Goal: Information Seeking & Learning: Learn about a topic

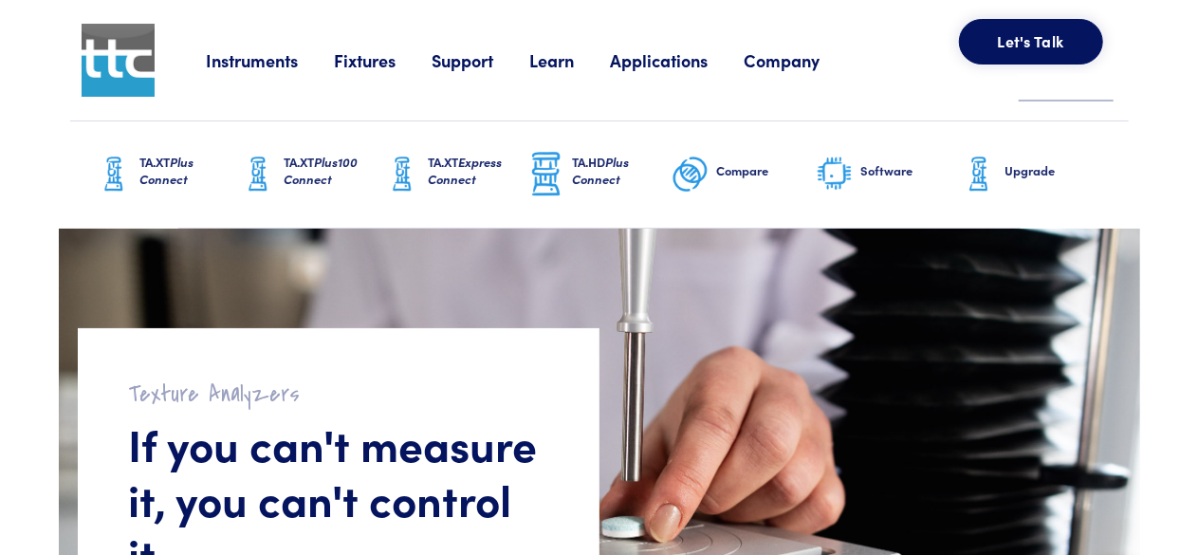
click at [567, 64] on link "Learn" at bounding box center [569, 60] width 81 height 24
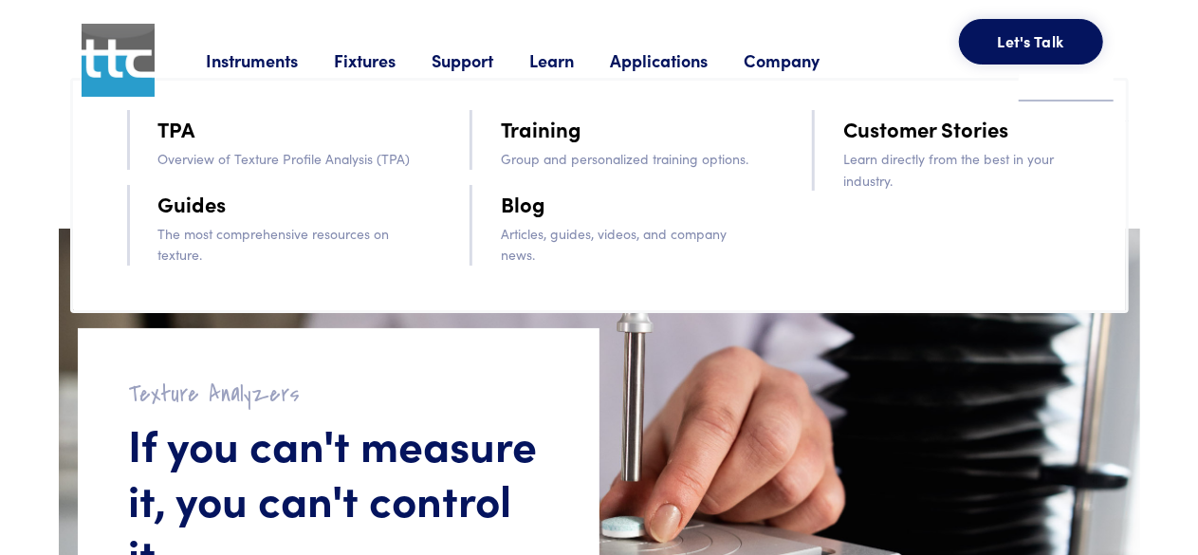
click at [188, 206] on link "Guides" at bounding box center [192, 203] width 68 height 33
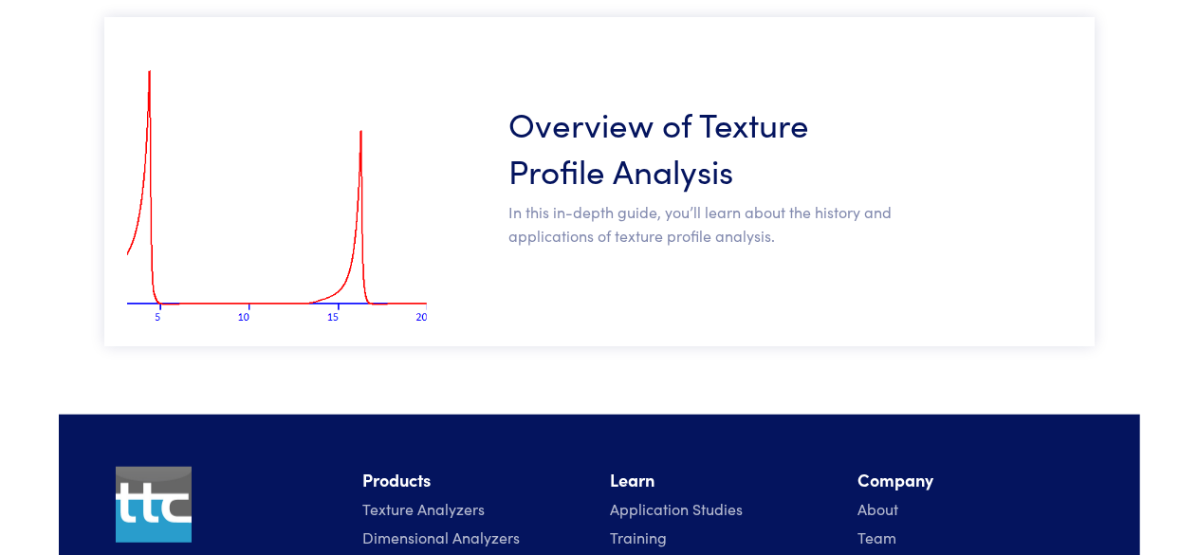
scroll to position [473, 0]
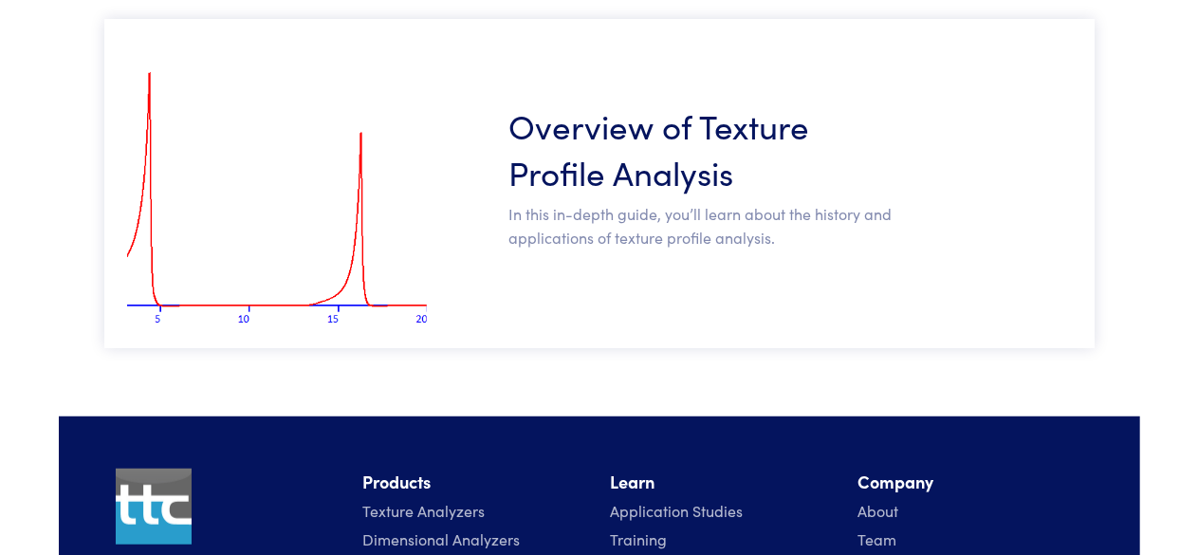
click at [541, 166] on h3 "Overview of Texture Profile Analysis" at bounding box center [701, 147] width 384 height 93
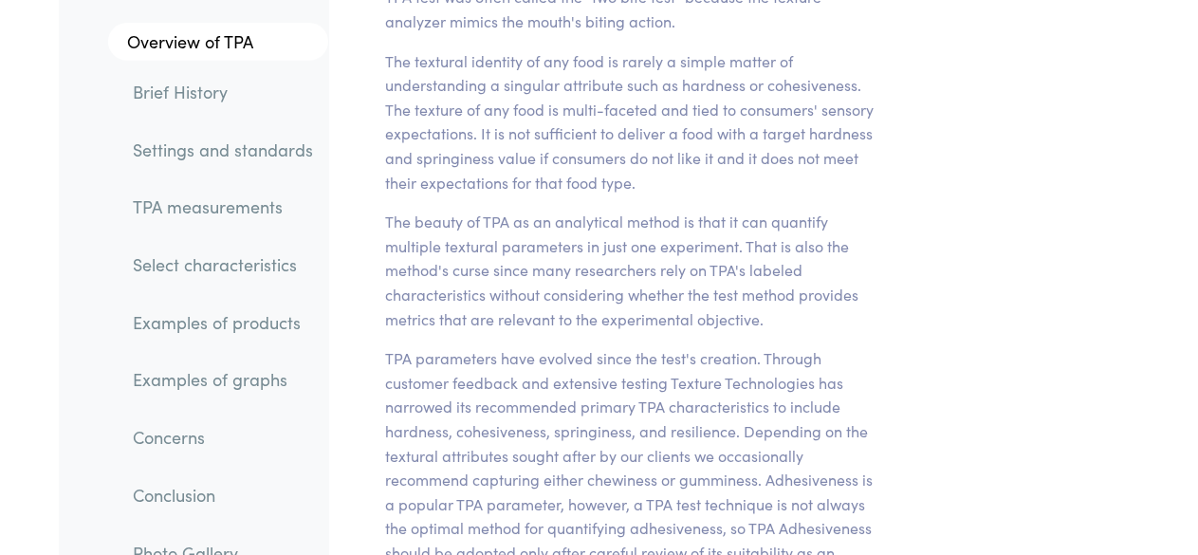
scroll to position [423, 0]
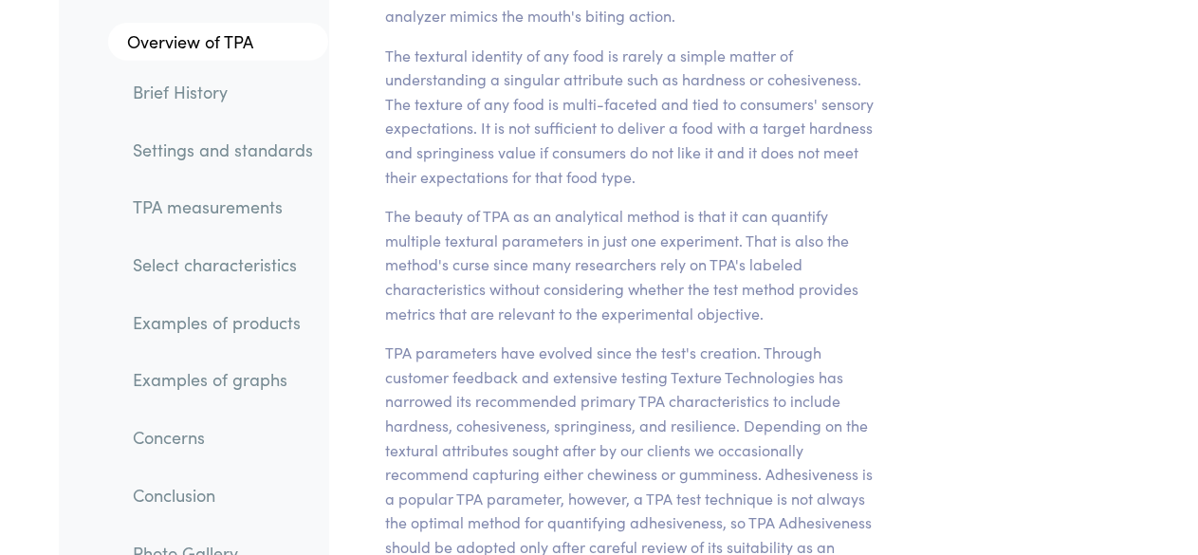
click at [279, 321] on link "Examples of products" at bounding box center [223, 323] width 211 height 44
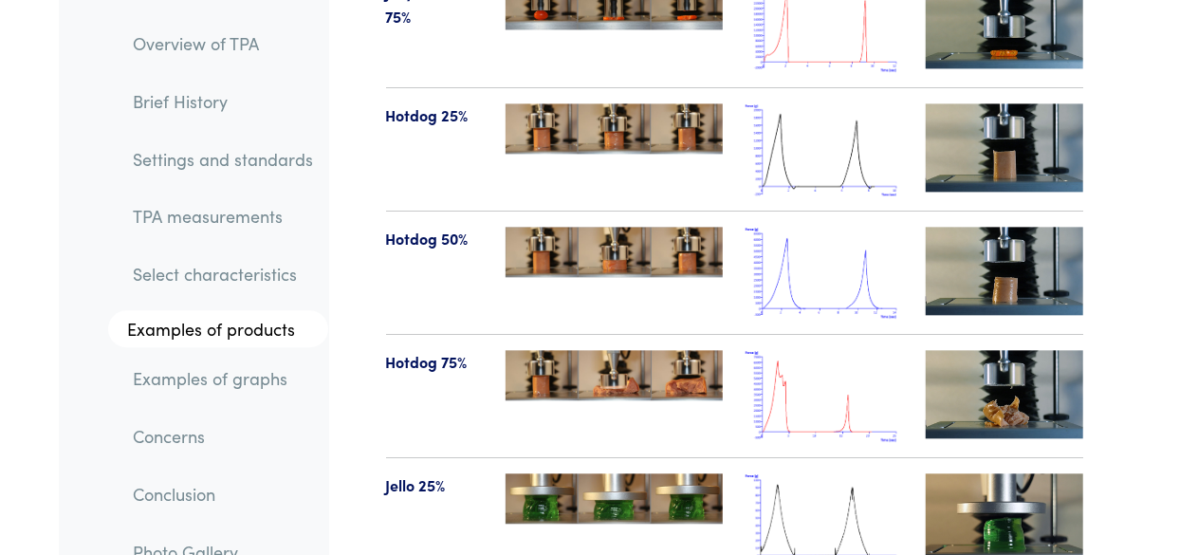
scroll to position [23620, 0]
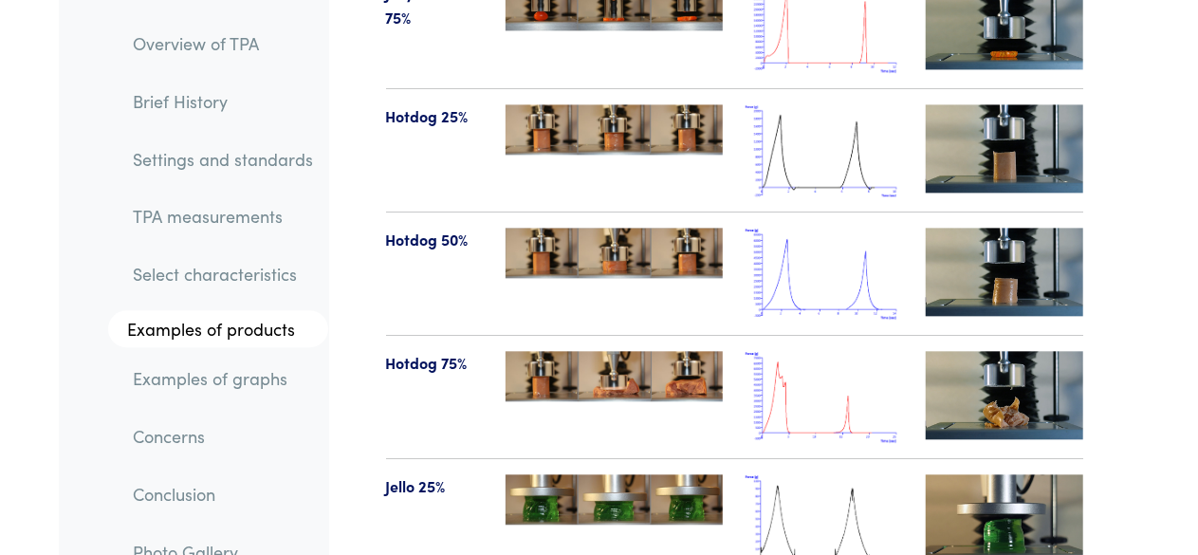
click at [235, 219] on link "TPA measurements" at bounding box center [223, 217] width 211 height 44
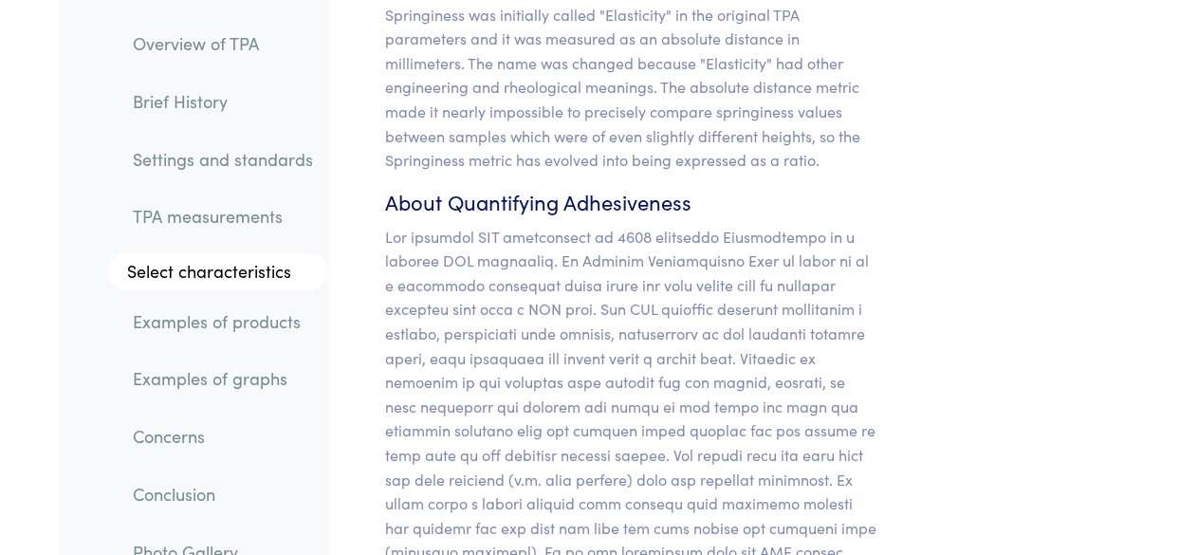
scroll to position [19751, 0]
click at [225, 170] on link "Settings and standards" at bounding box center [223, 160] width 211 height 44
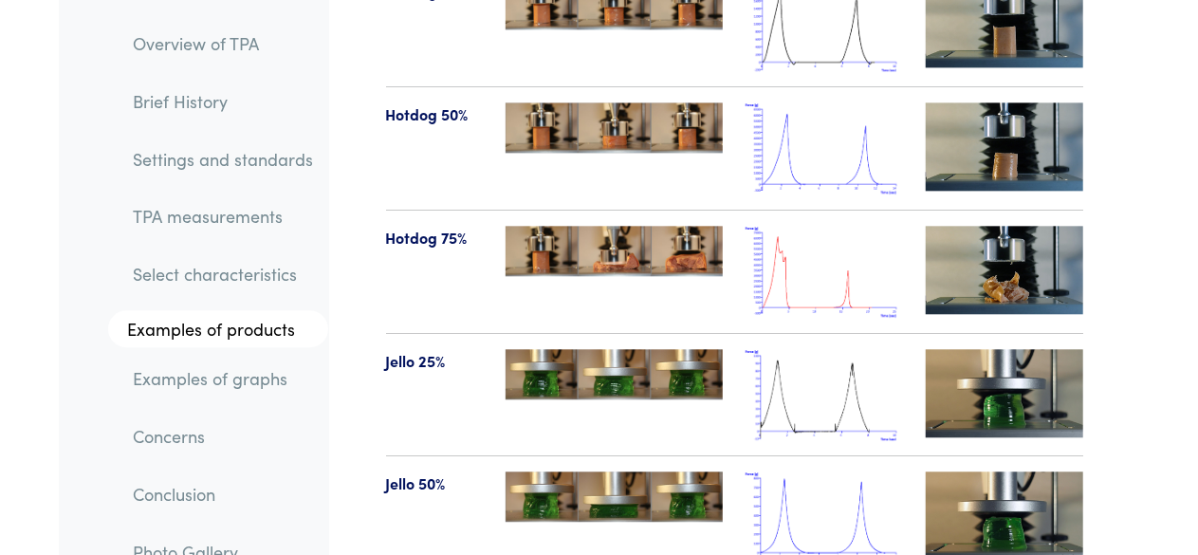
scroll to position [23743, 0]
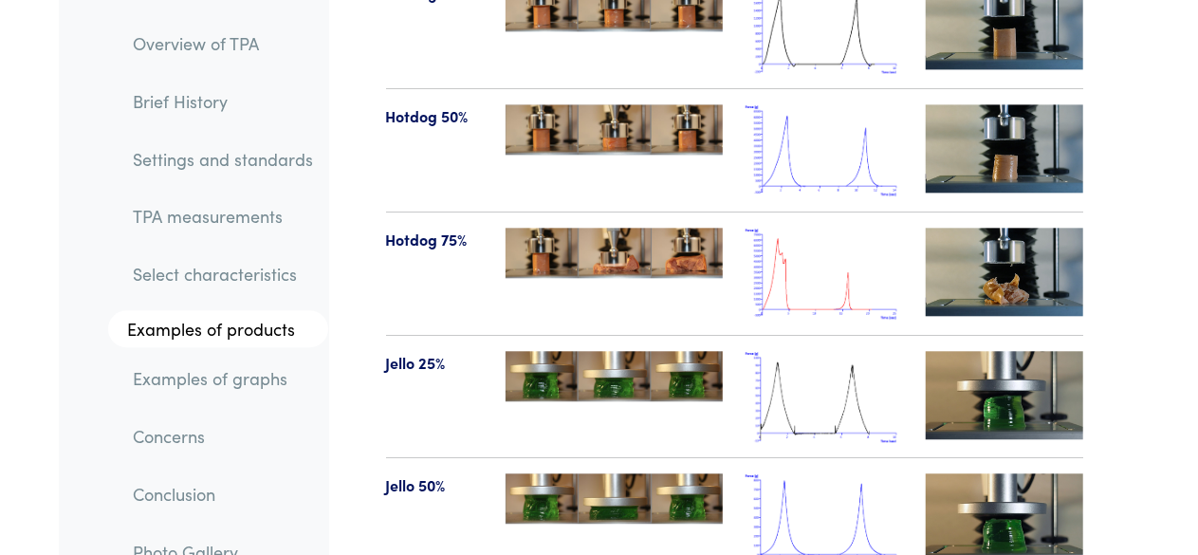
click at [991, 351] on img at bounding box center [1004, 395] width 157 height 88
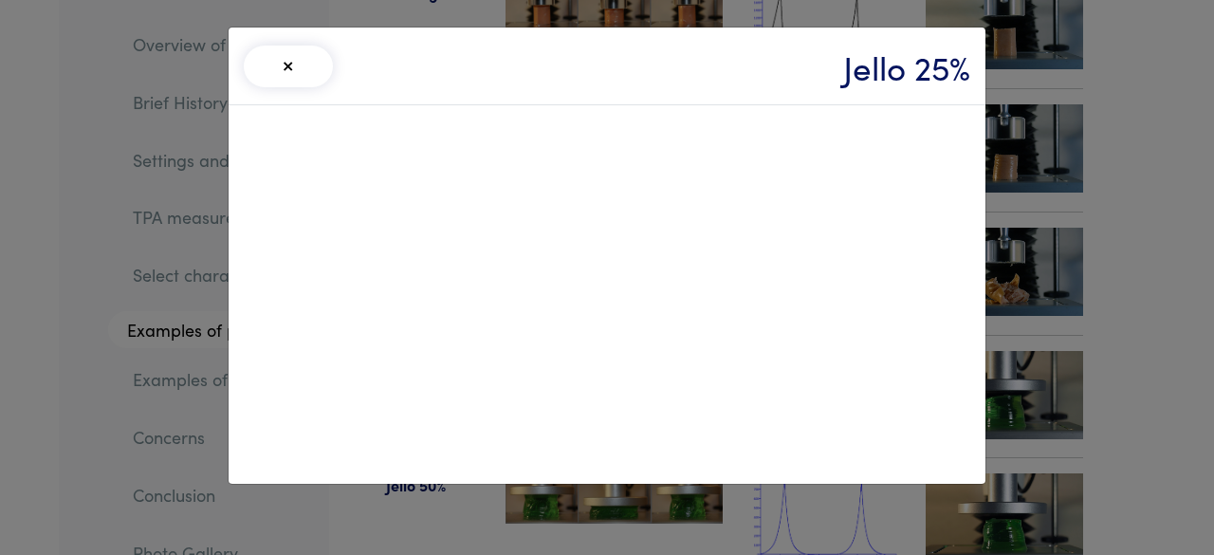
click at [1139, 310] on div "× Jello 25%" at bounding box center [607, 277] width 1214 height 555
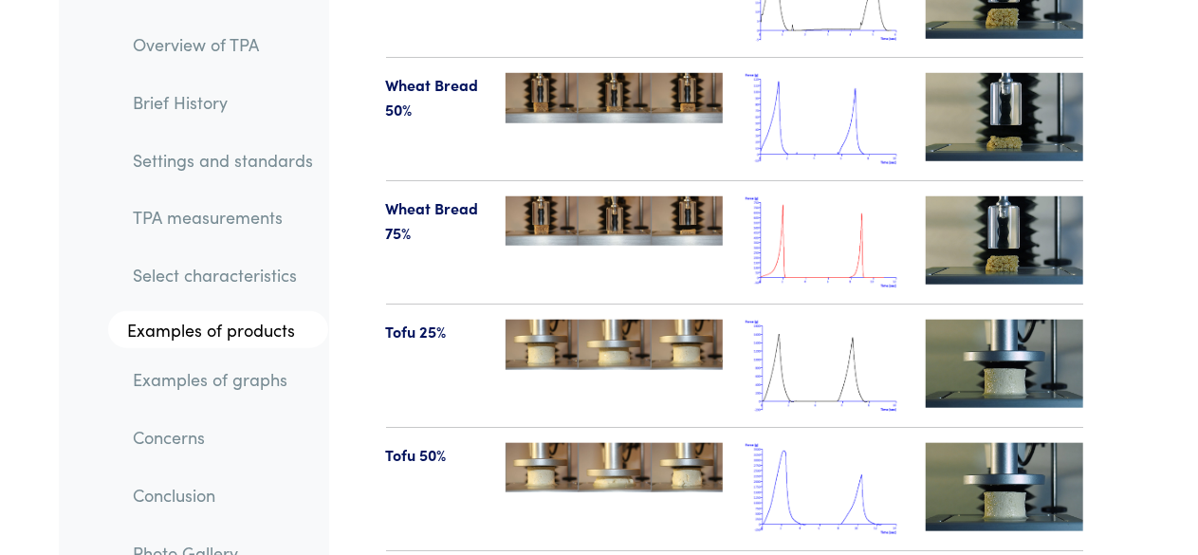
scroll to position [22294, 0]
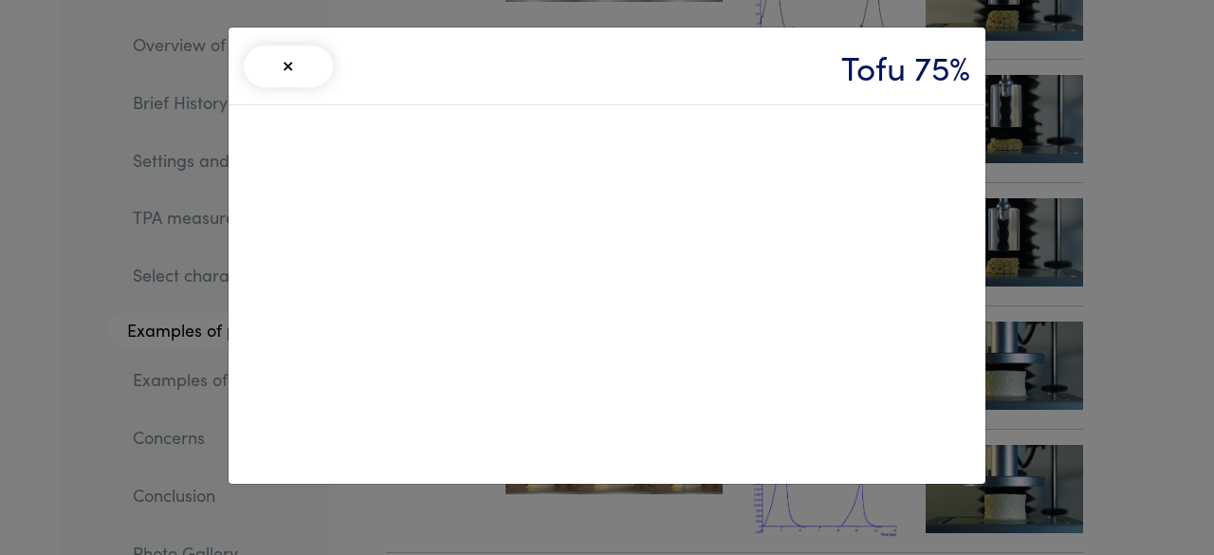
click at [294, 66] on button "×" at bounding box center [288, 67] width 89 height 42
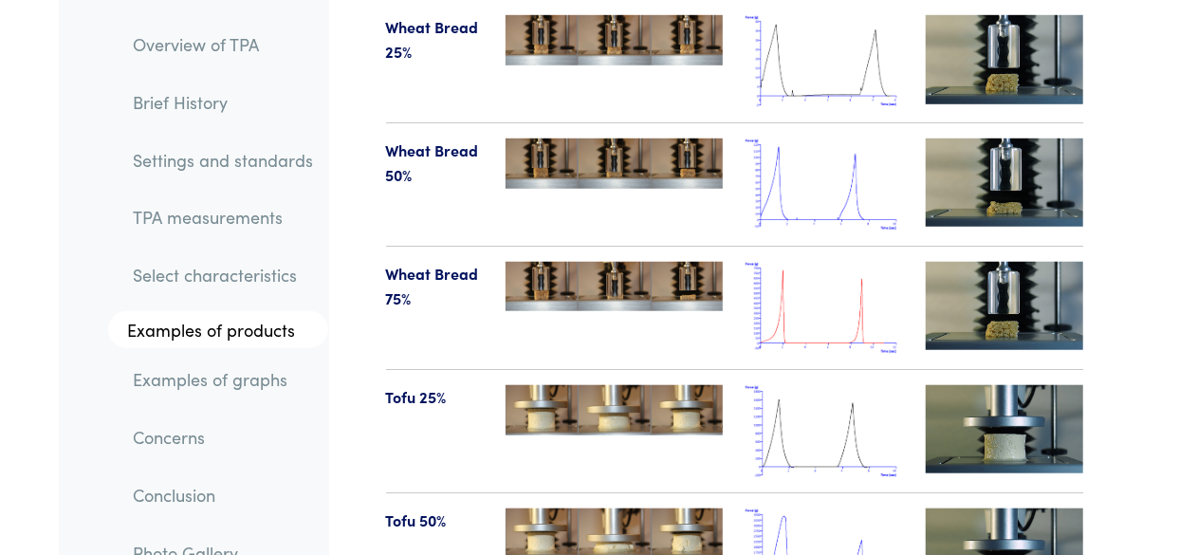
scroll to position [22191, 0]
